Goal: Navigation & Orientation: Find specific page/section

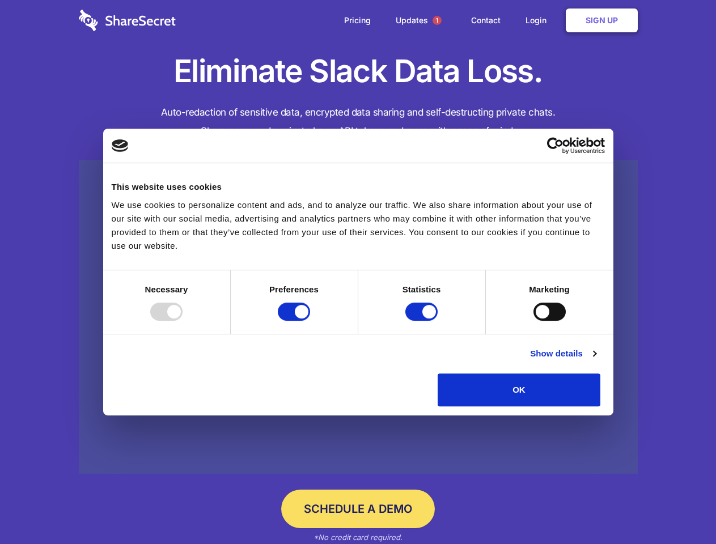
click at [182, 321] on div at bounding box center [166, 312] width 32 height 18
click at [310, 321] on input "Preferences" at bounding box center [294, 312] width 32 height 18
checkbox input "false"
click at [423, 321] on input "Statistics" at bounding box center [421, 312] width 32 height 18
checkbox input "false"
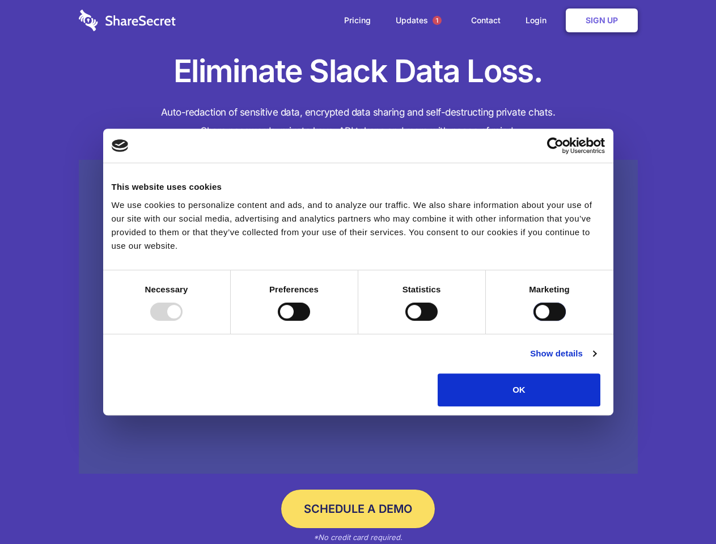
click at [533, 321] on input "Marketing" at bounding box center [549, 312] width 32 height 18
checkbox input "true"
click at [595, 360] on link "Show details" at bounding box center [563, 354] width 66 height 14
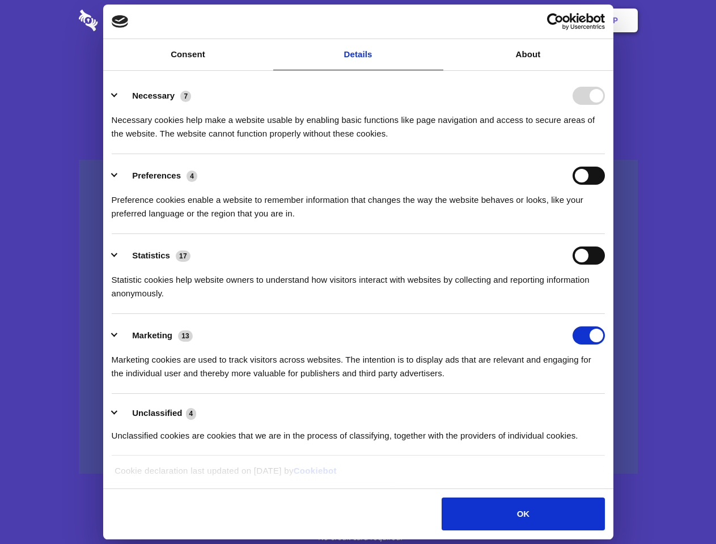
click at [604, 154] on li "Necessary 7 Necessary cookies help make a website usable by enabling basic func…" at bounding box center [358, 114] width 493 height 80
click at [436, 20] on span "1" at bounding box center [436, 20] width 9 height 9
